Goal: Task Accomplishment & Management: Complete application form

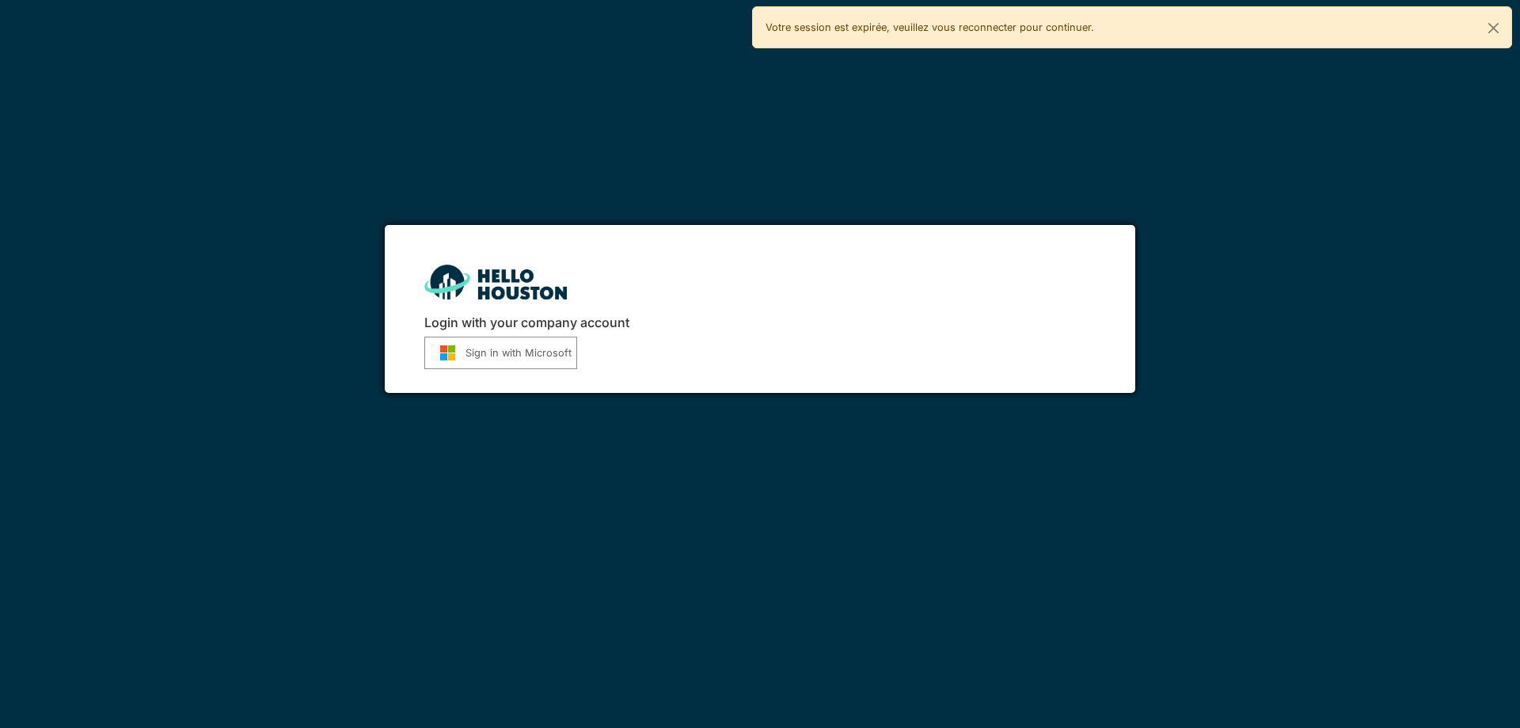
click at [536, 353] on button "Sign in with Microsoft" at bounding box center [500, 353] width 153 height 32
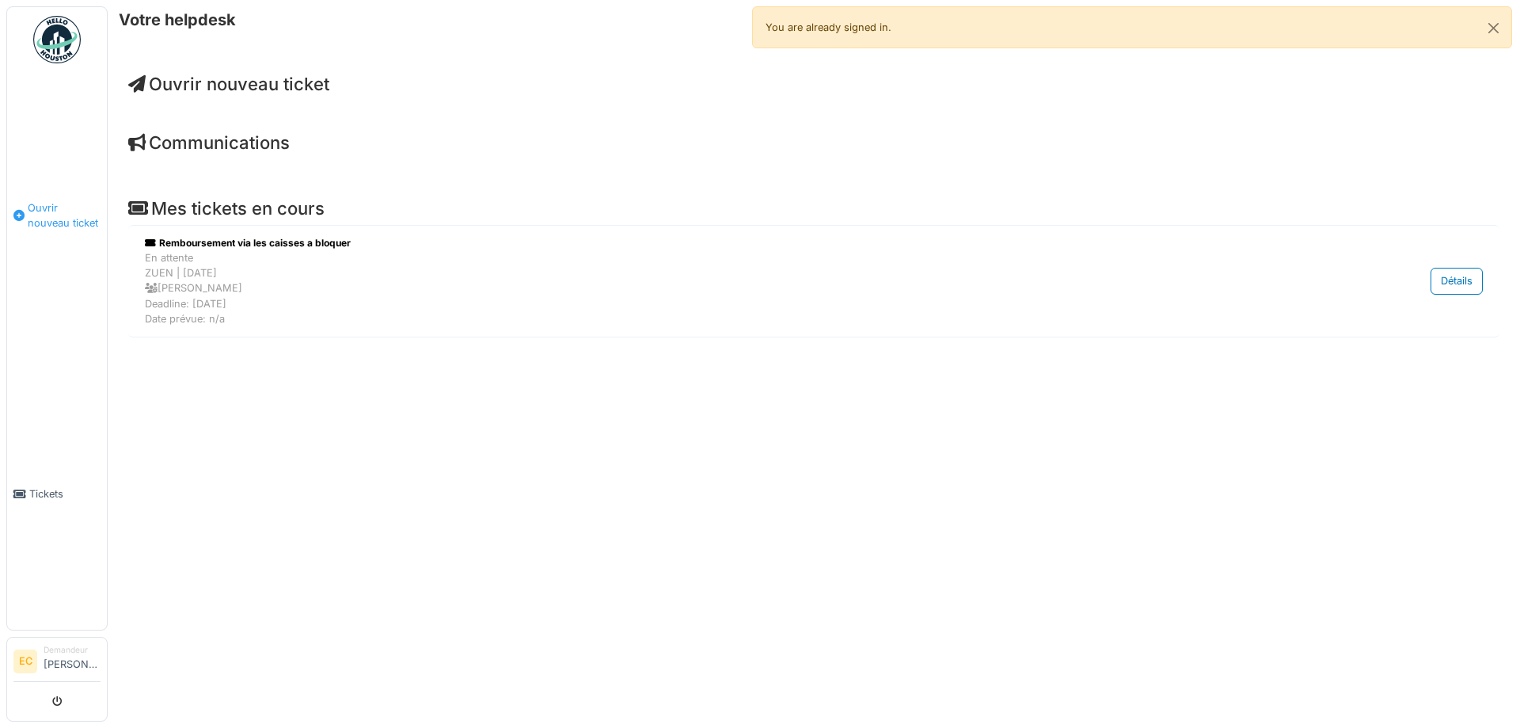
click at [55, 215] on span "Ouvrir nouveau ticket" at bounding box center [64, 215] width 73 height 30
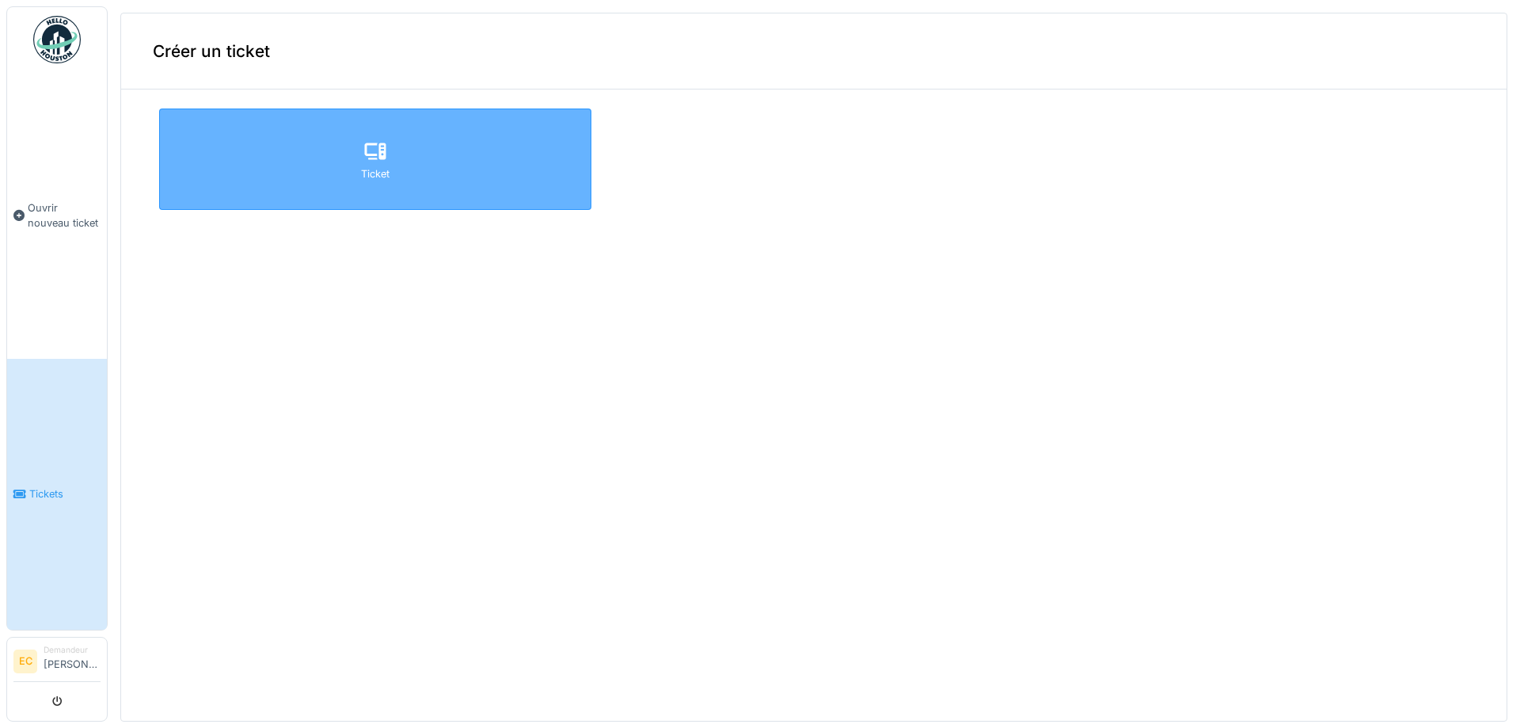
click at [322, 173] on div "Ticket" at bounding box center [375, 158] width 432 height 101
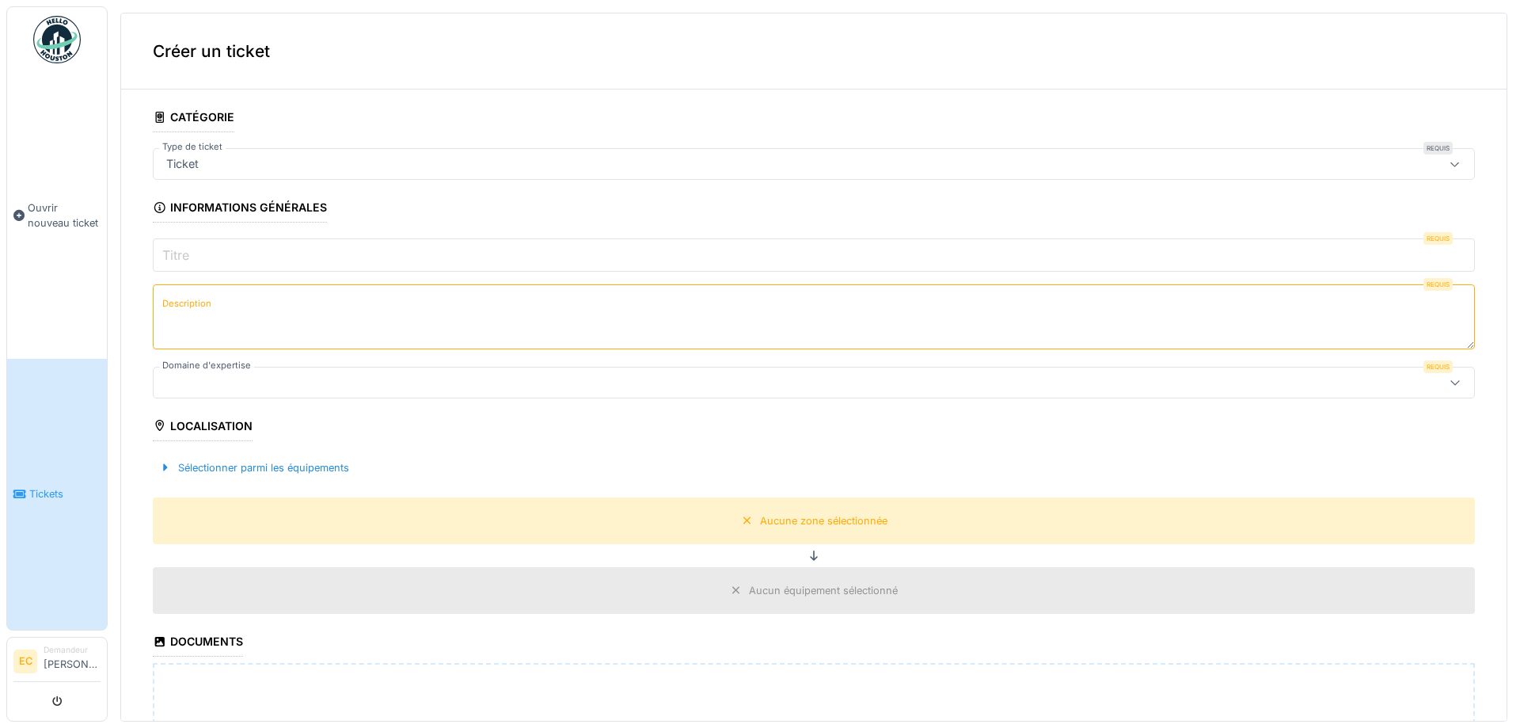
click at [1454, 377] on icon at bounding box center [1455, 382] width 13 height 10
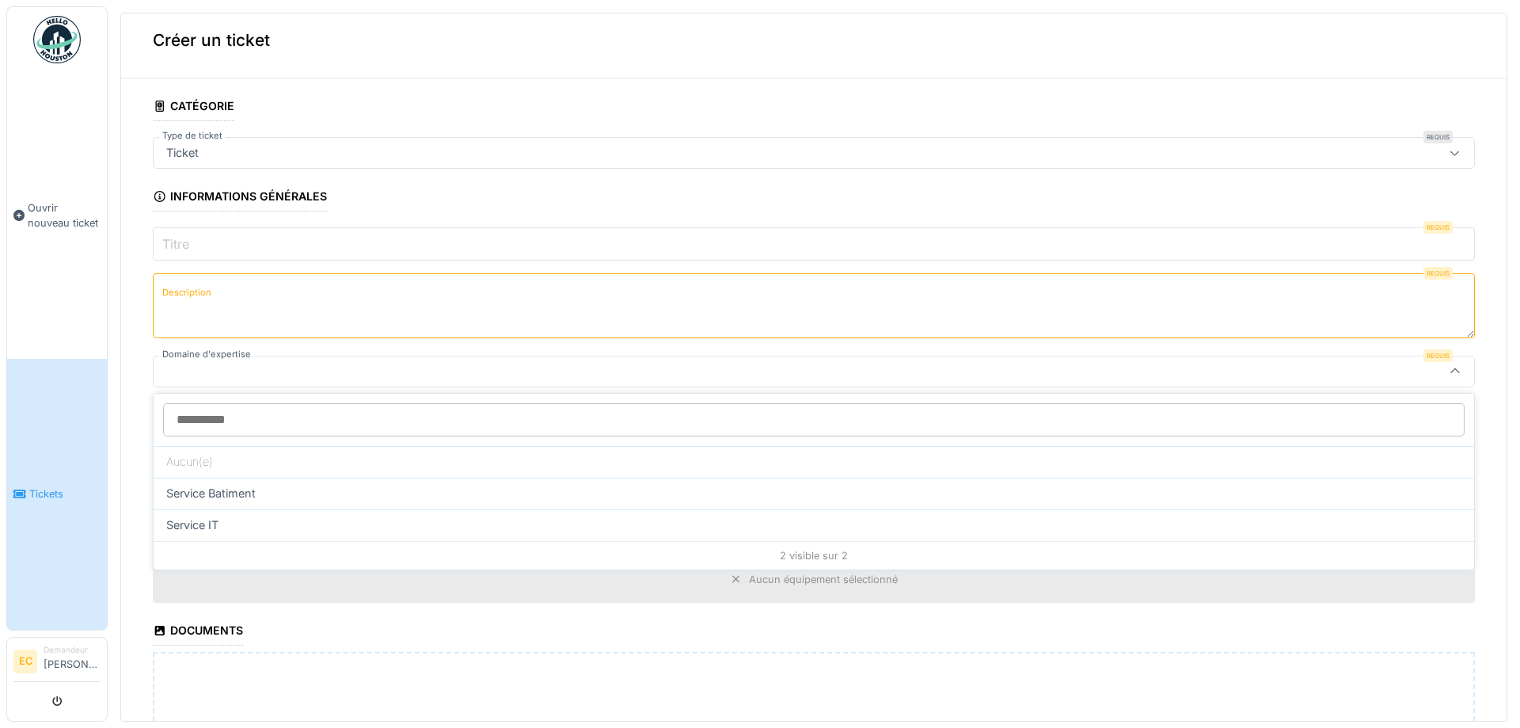
scroll to position [13, 0]
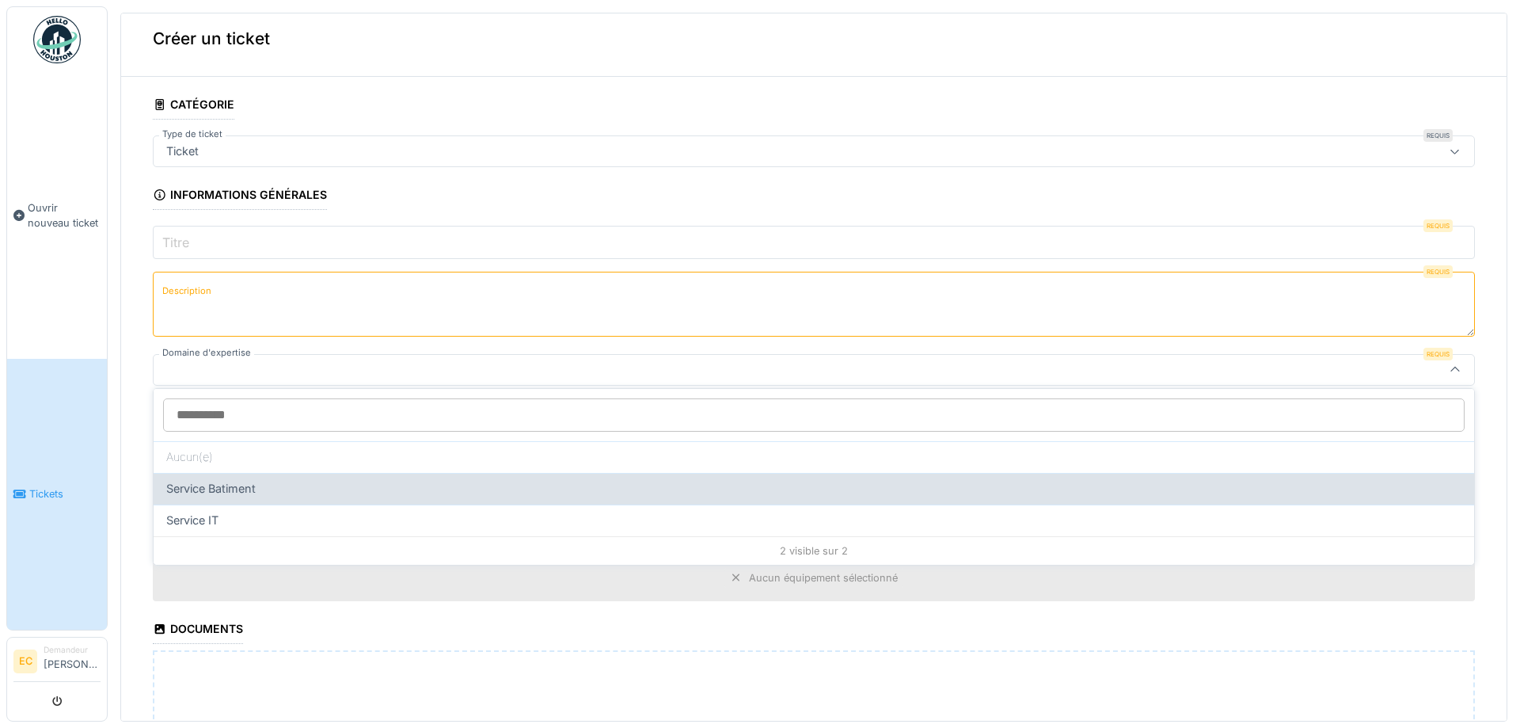
click at [179, 493] on span "Service Batiment" at bounding box center [210, 488] width 89 height 17
type input "***"
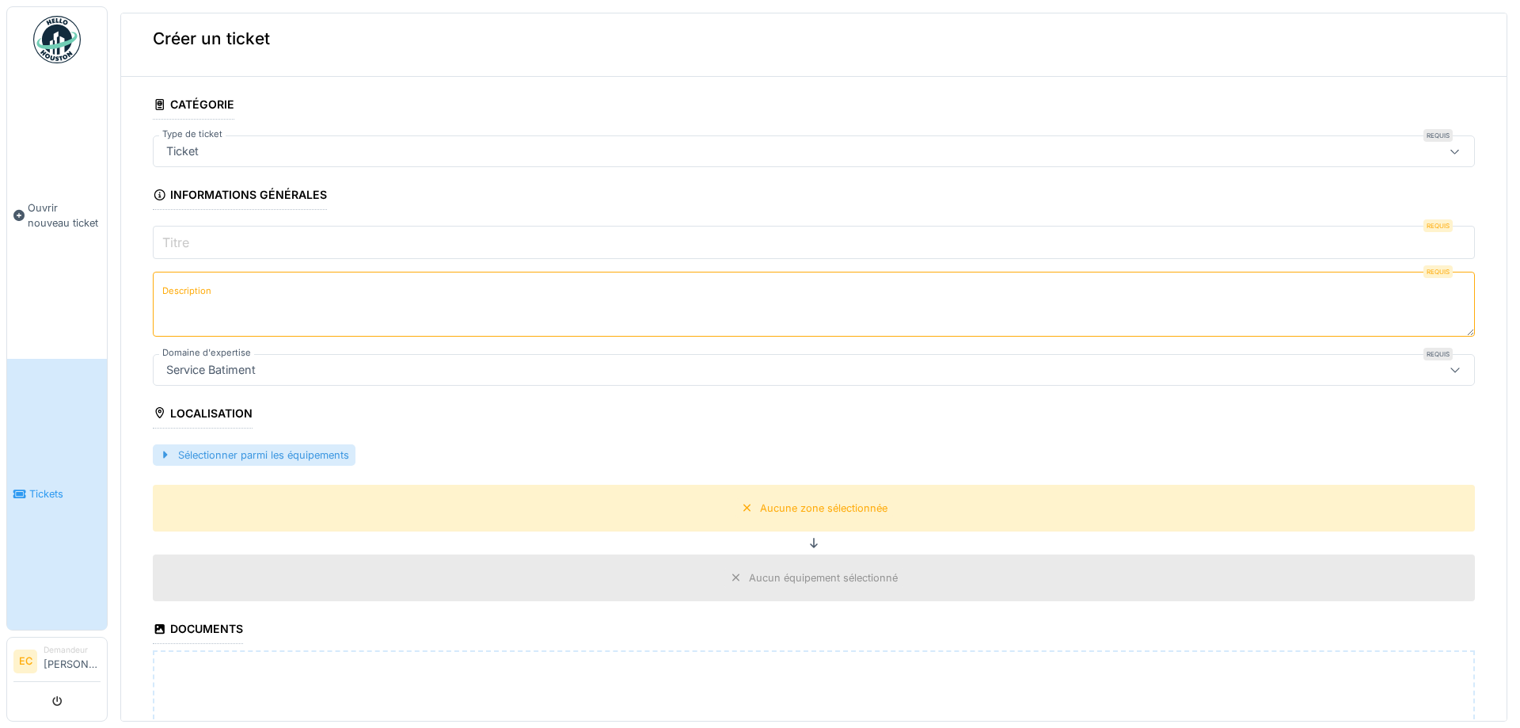
click at [313, 459] on div "Sélectionner parmi les équipements" at bounding box center [254, 454] width 203 height 21
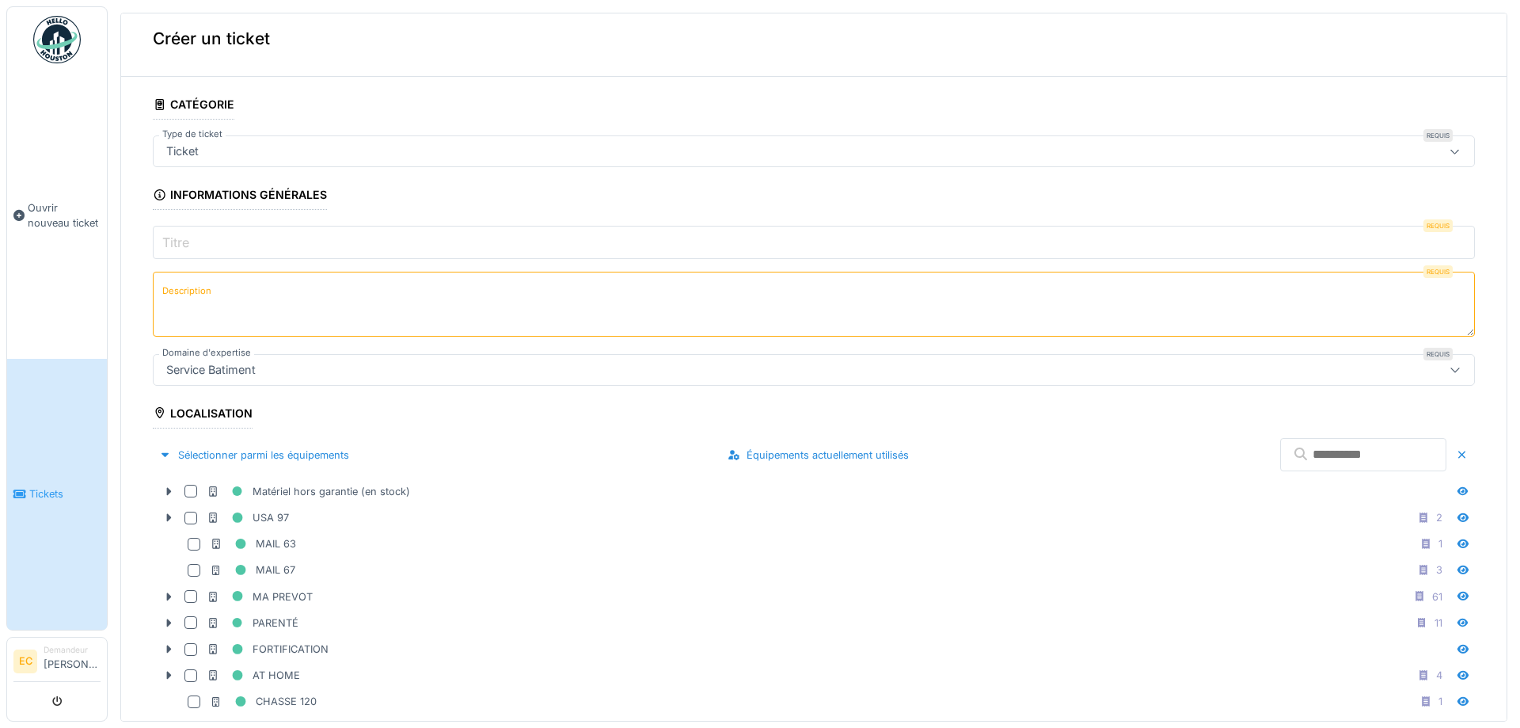
click at [793, 577] on div "MAIL 67 3" at bounding box center [829, 570] width 1239 height 20
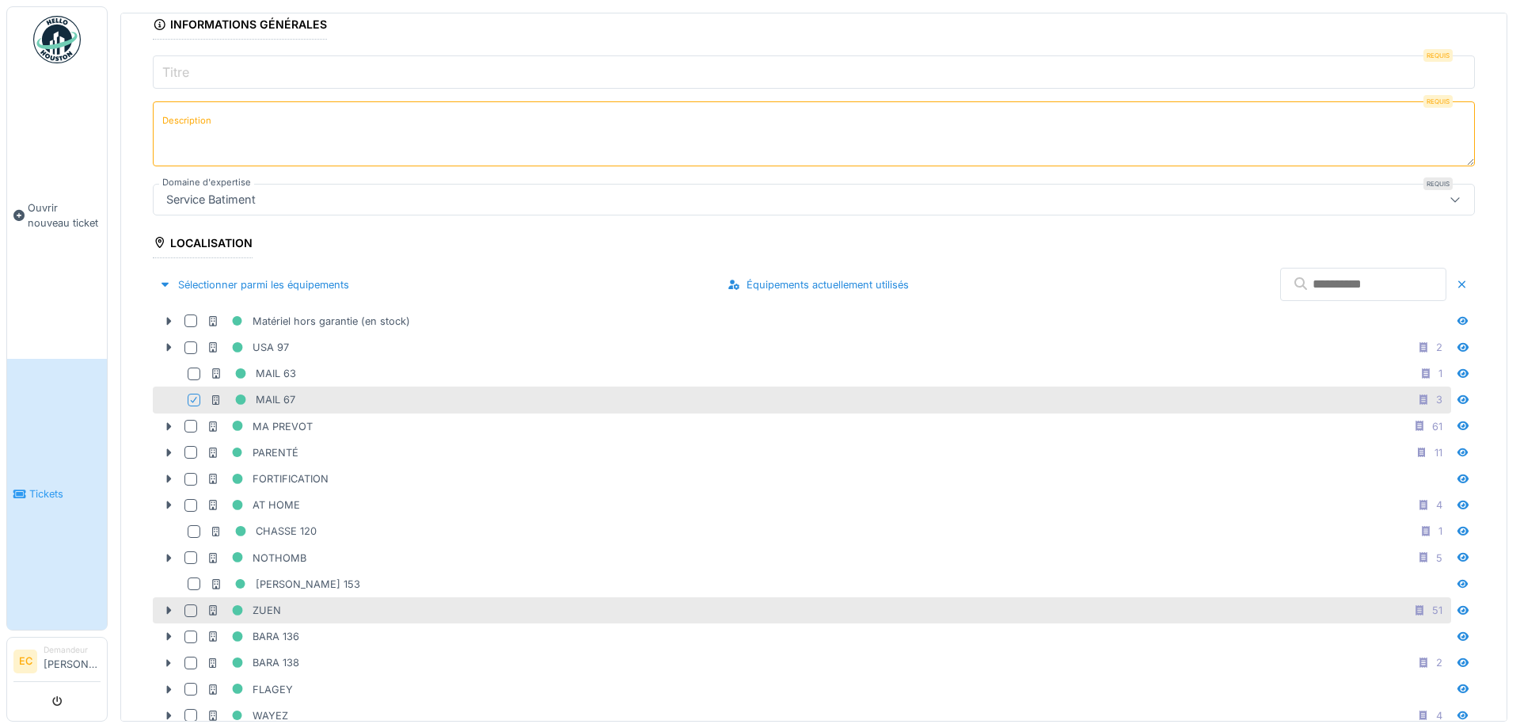
scroll to position [226, 0]
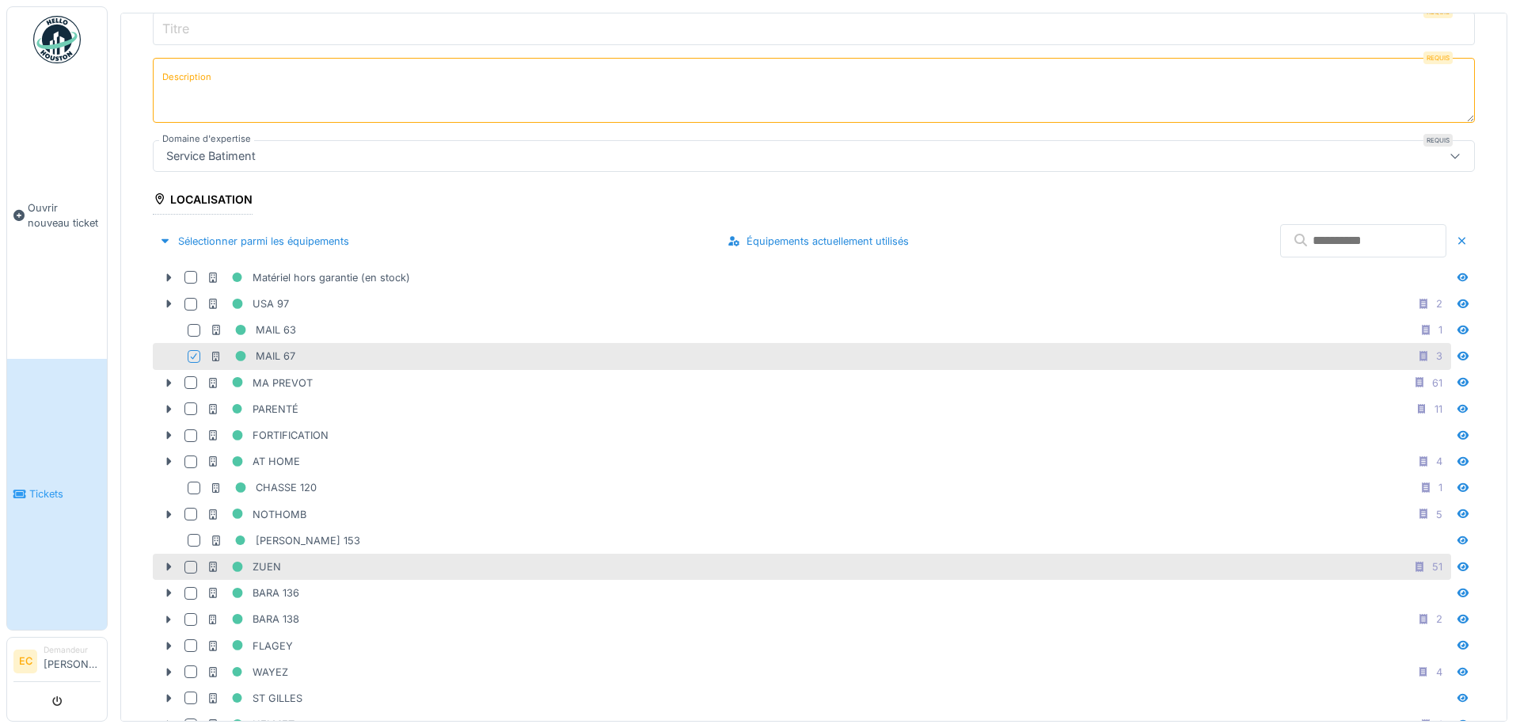
click at [366, 567] on div "ZUEN 51" at bounding box center [828, 567] width 1242 height 20
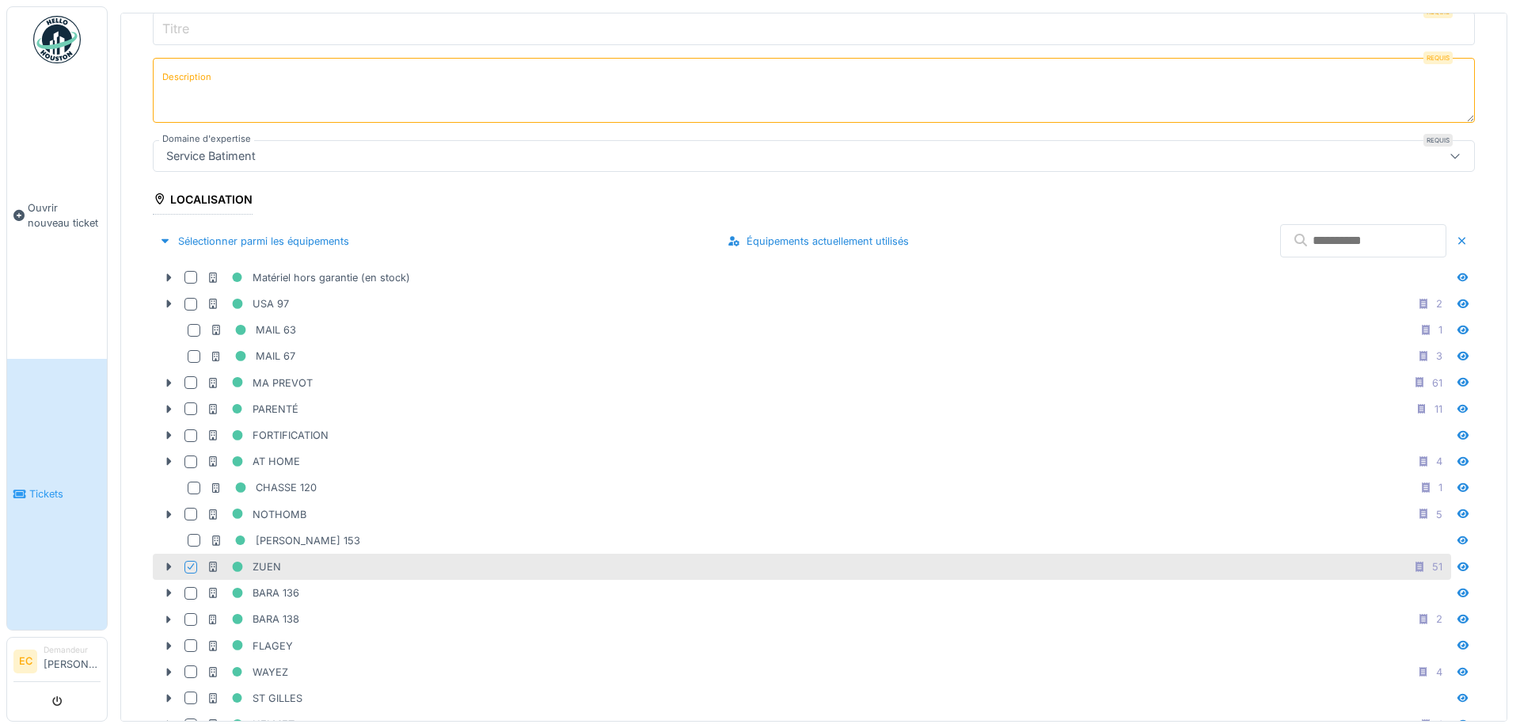
click at [717, 563] on div "ZUEN 51" at bounding box center [828, 567] width 1242 height 20
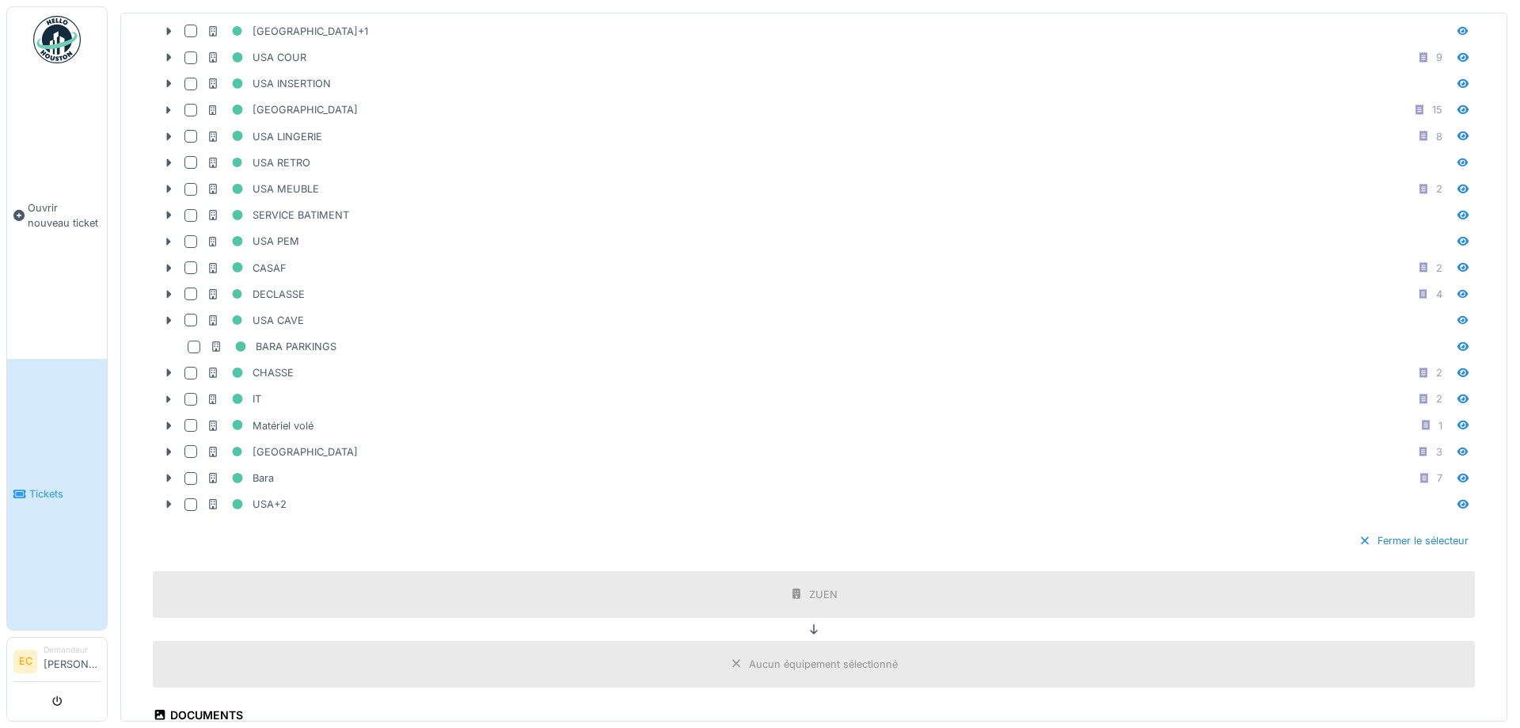
scroll to position [2221, 0]
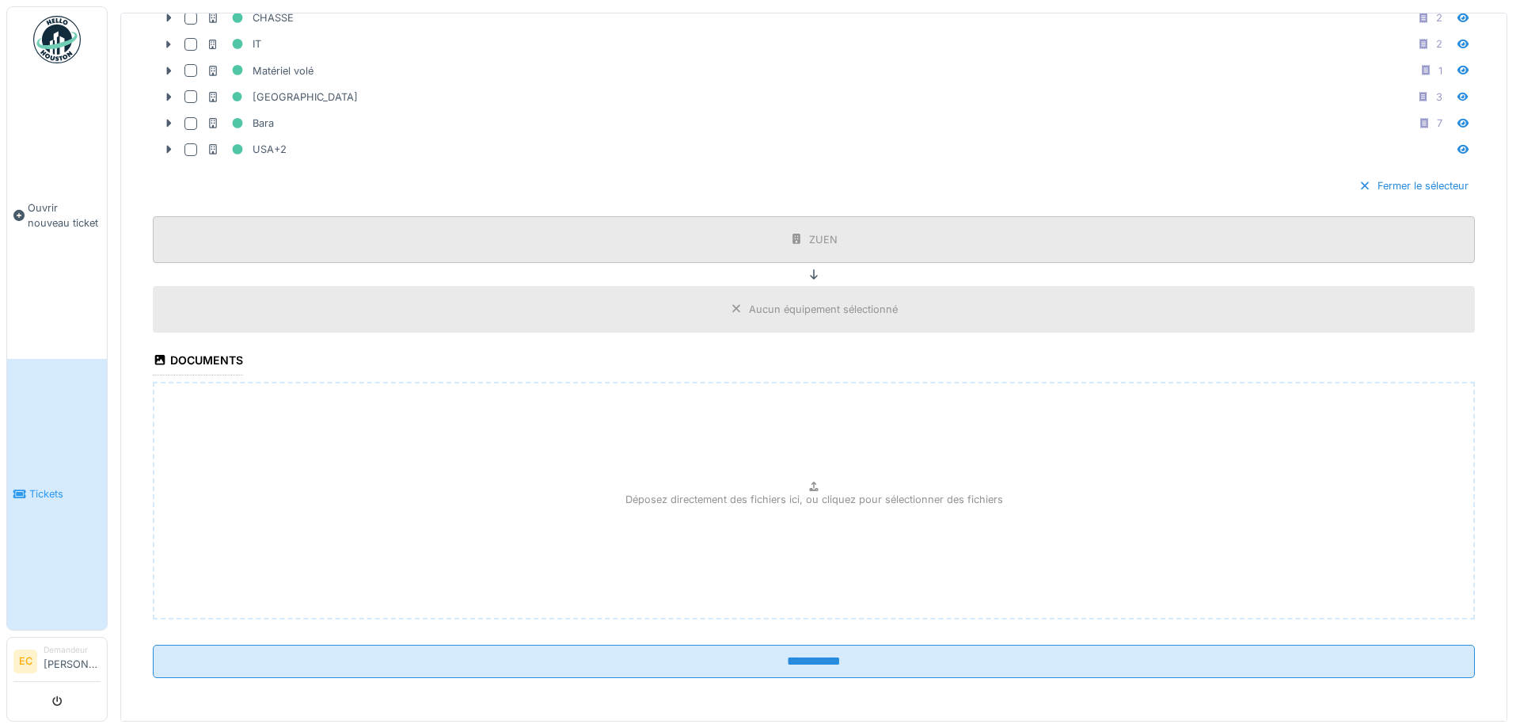
click at [813, 237] on div "ZUEN" at bounding box center [823, 239] width 29 height 15
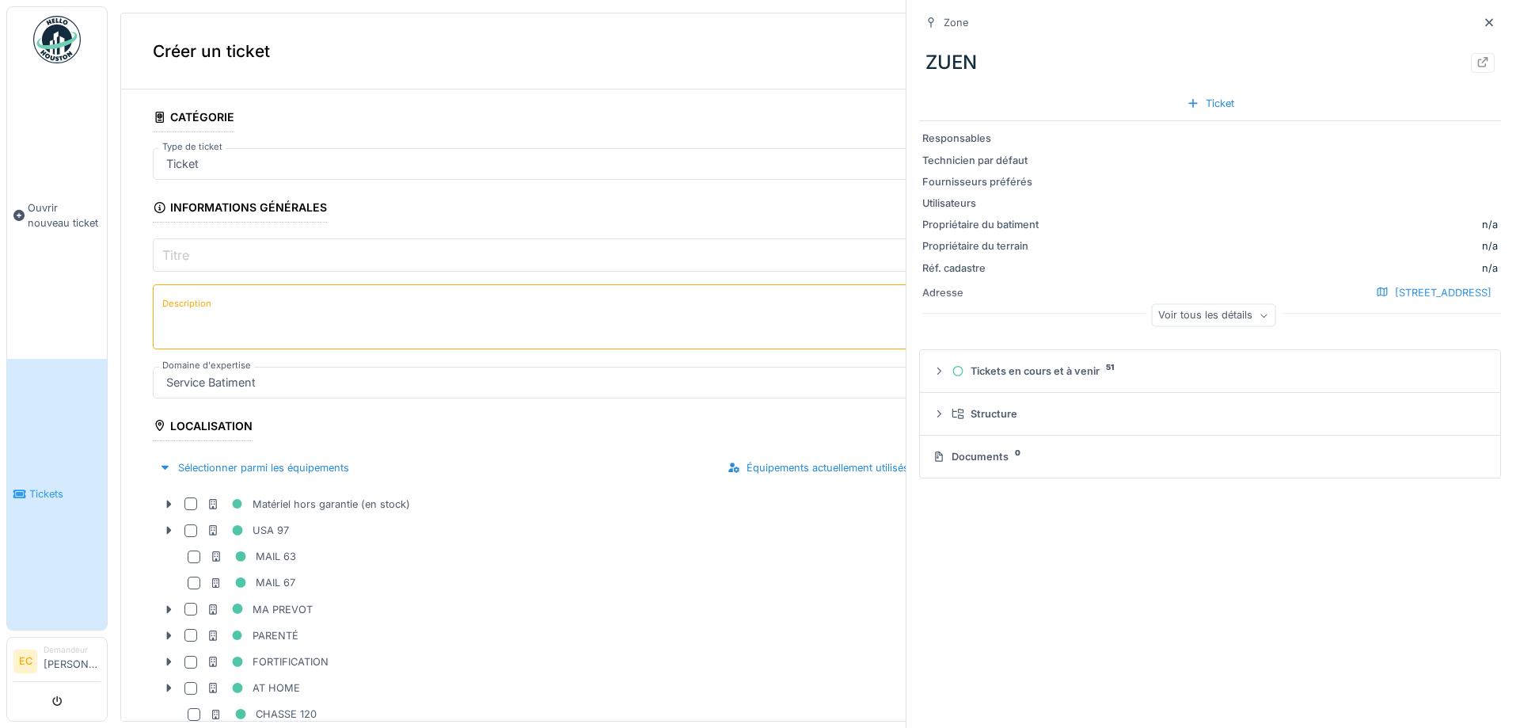
click at [243, 264] on input "Titre" at bounding box center [814, 254] width 1323 height 33
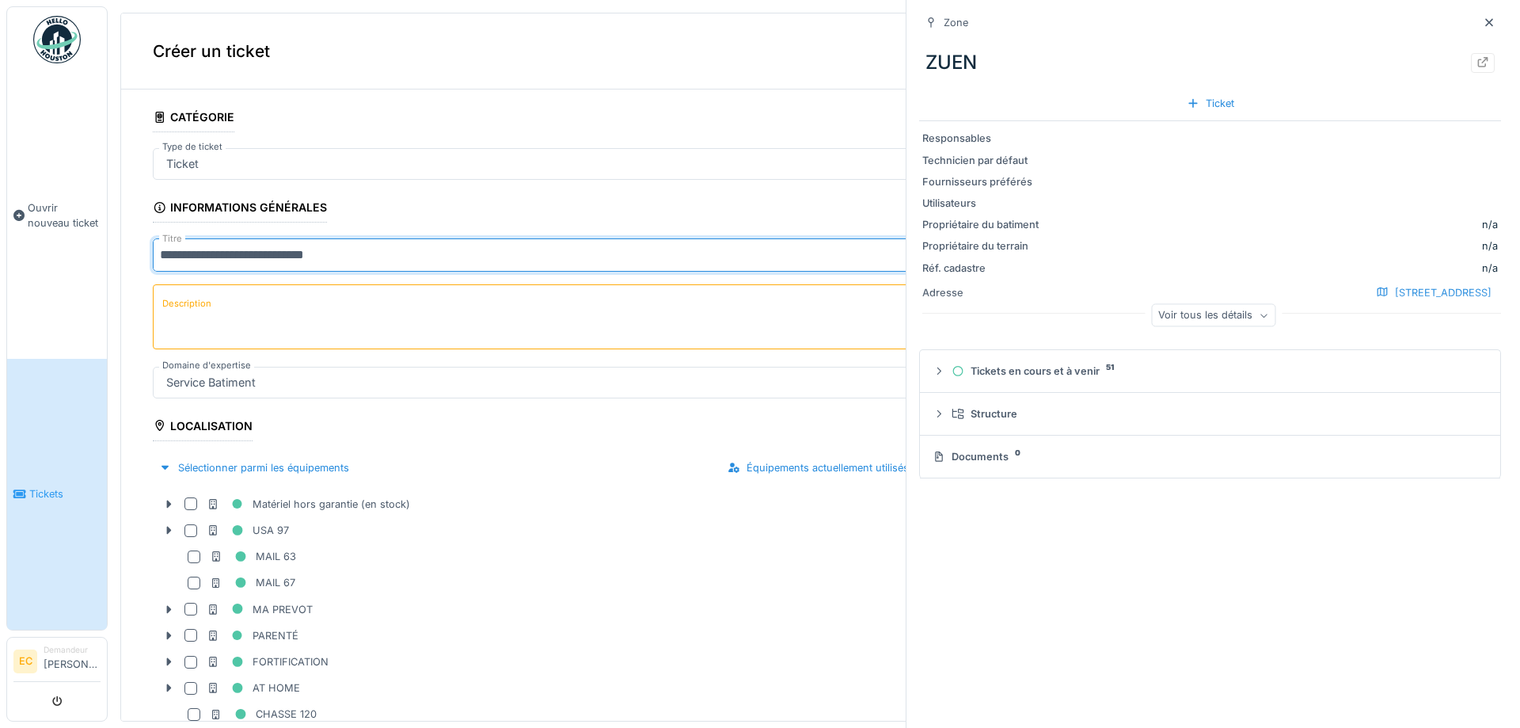
type input "**********"
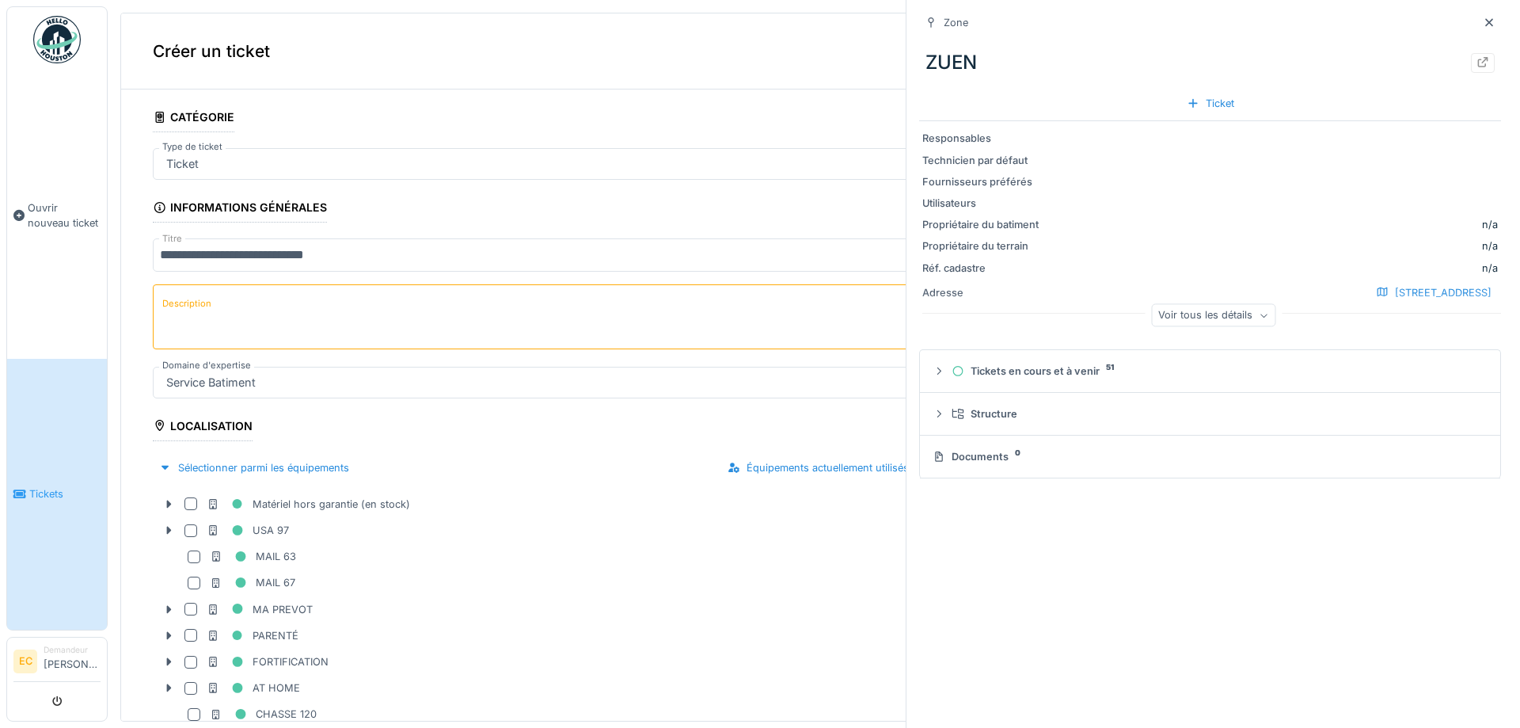
click at [165, 317] on textarea "Description" at bounding box center [814, 316] width 1323 height 65
type textarea "**********"
